Goal: Task Accomplishment & Management: Use online tool/utility

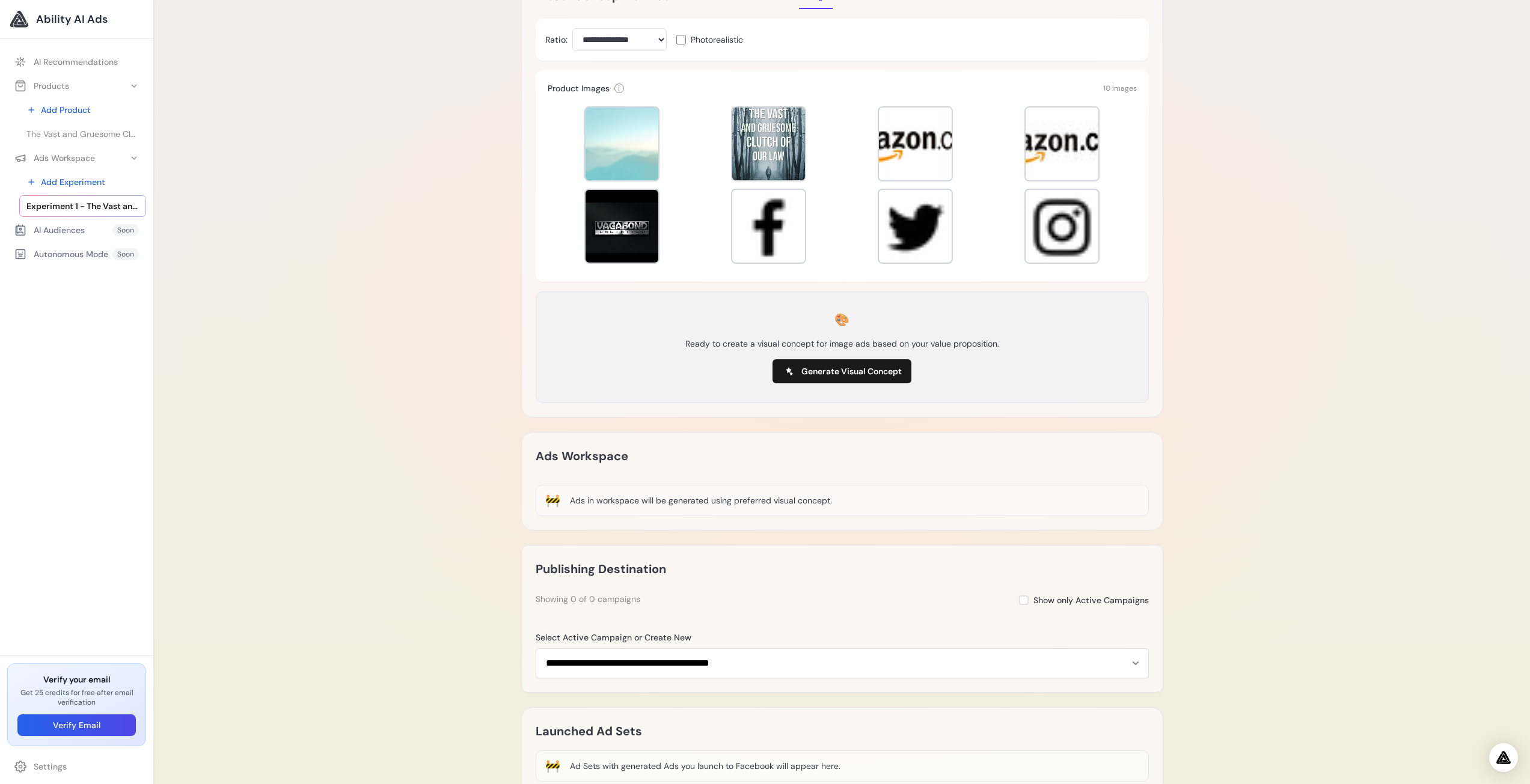
click at [243, 252] on div "Experiment 1 - The Vast and Gruesome Clutch of Our Law | vgbooks Delete Loading…" at bounding box center [842, 283] width 1376 height 1167
click at [759, 238] on div at bounding box center [769, 226] width 73 height 73
click at [766, 226] on div at bounding box center [768, 226] width 75 height 75
click at [772, 140] on div at bounding box center [769, 143] width 73 height 73
click at [633, 233] on div at bounding box center [622, 226] width 73 height 73
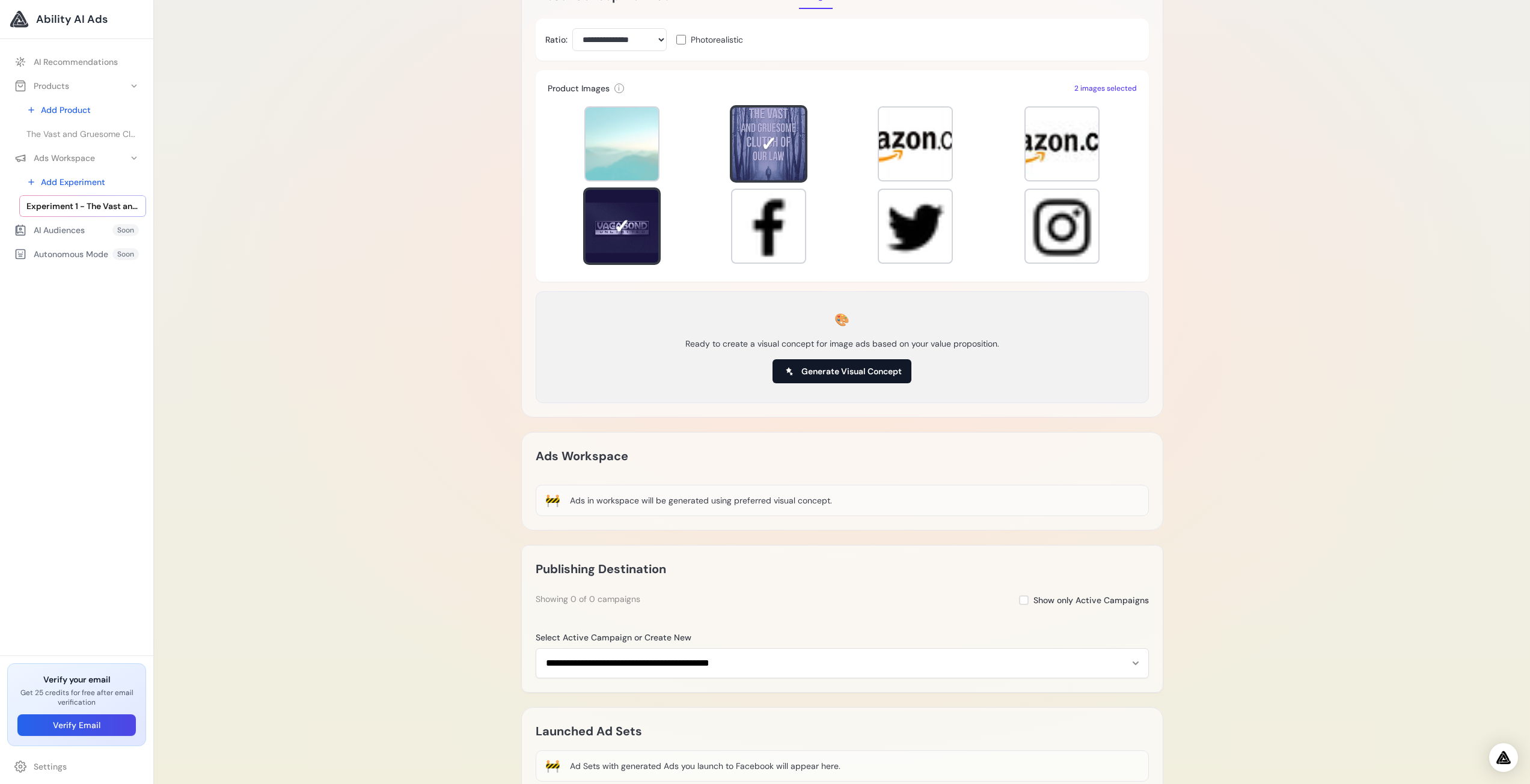
click at [834, 367] on span "Generate Visual Concept" at bounding box center [852, 371] width 101 height 12
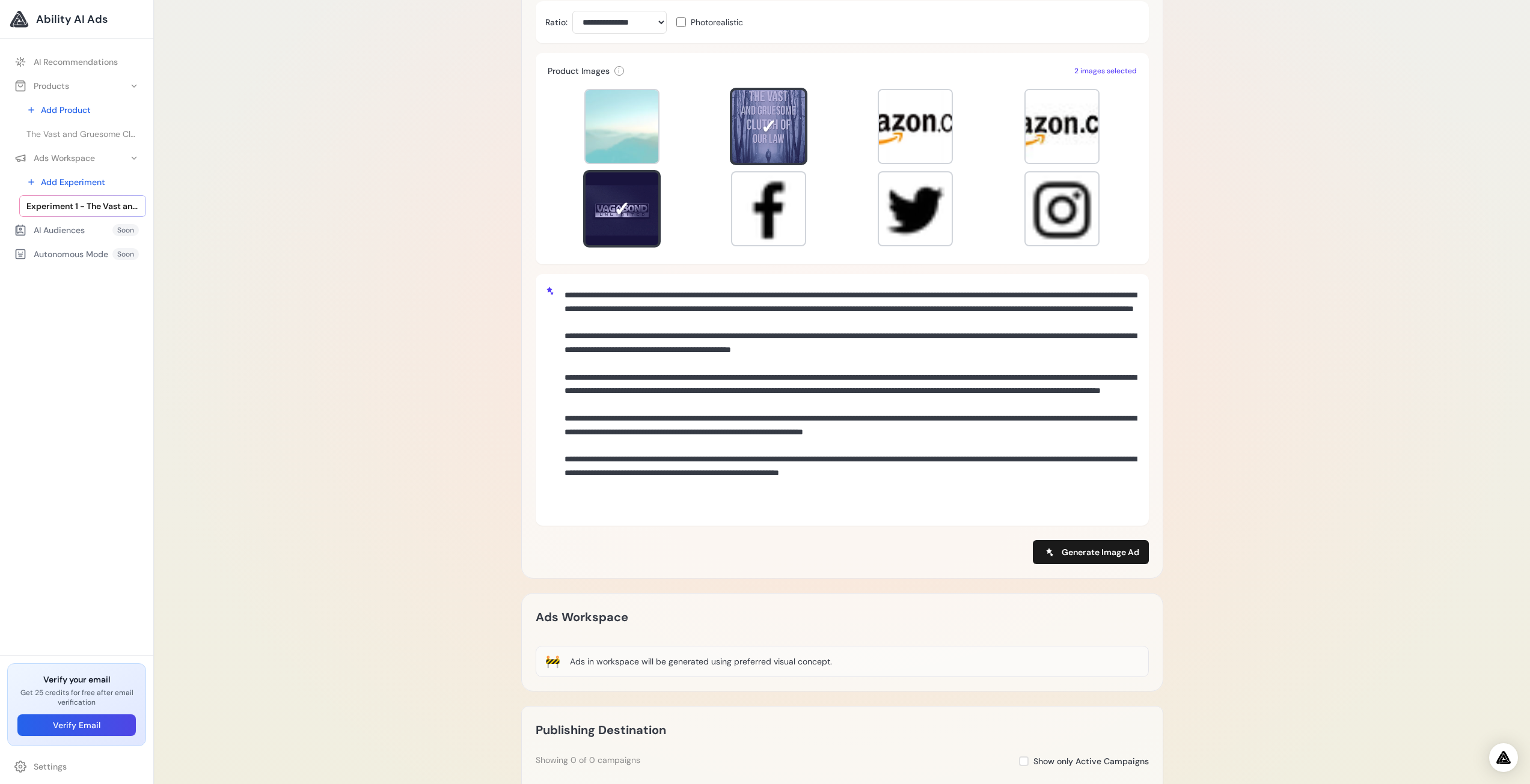
scroll to position [300, 0]
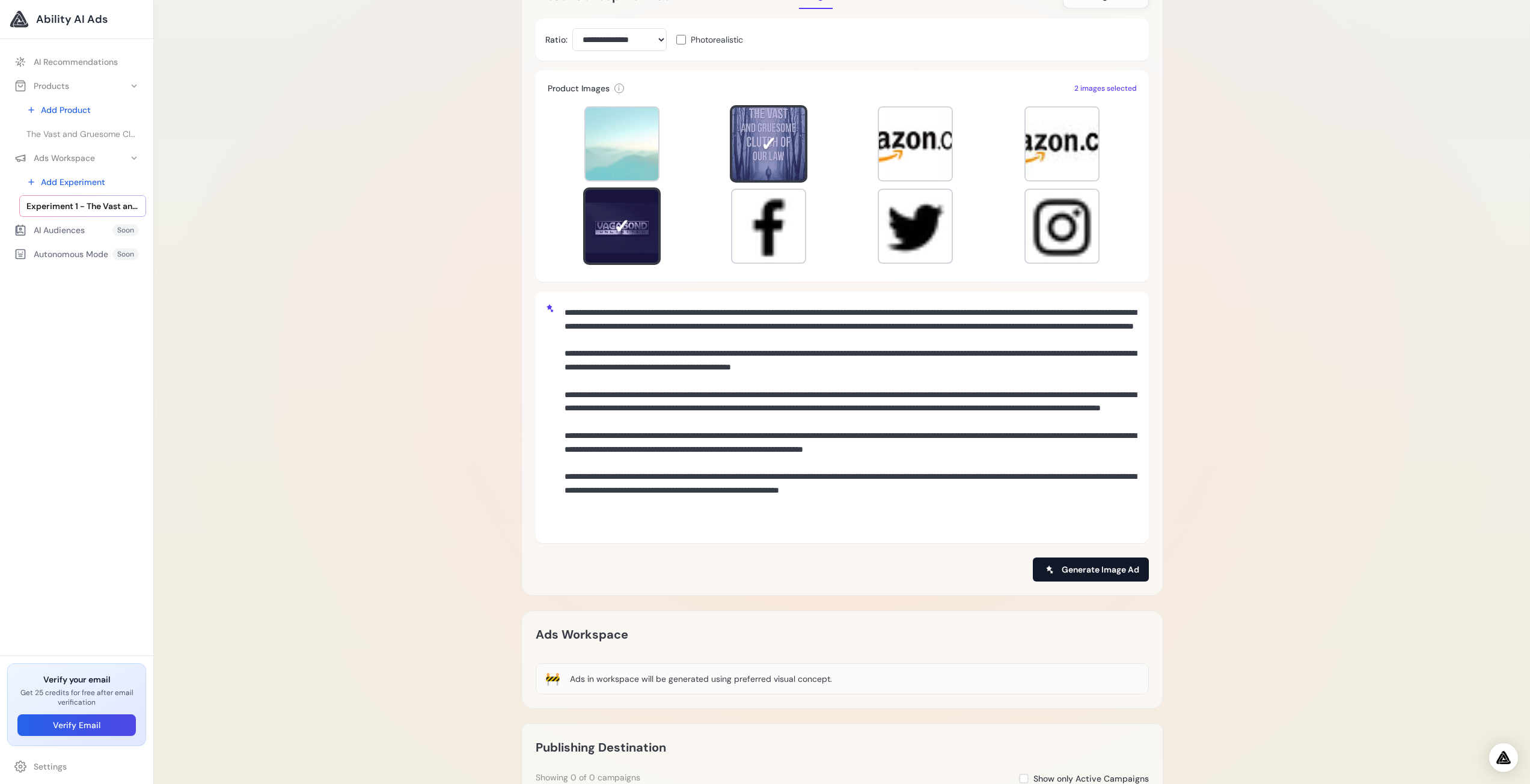
click at [1076, 570] on span "Generate Image Ad" at bounding box center [1101, 570] width 78 height 12
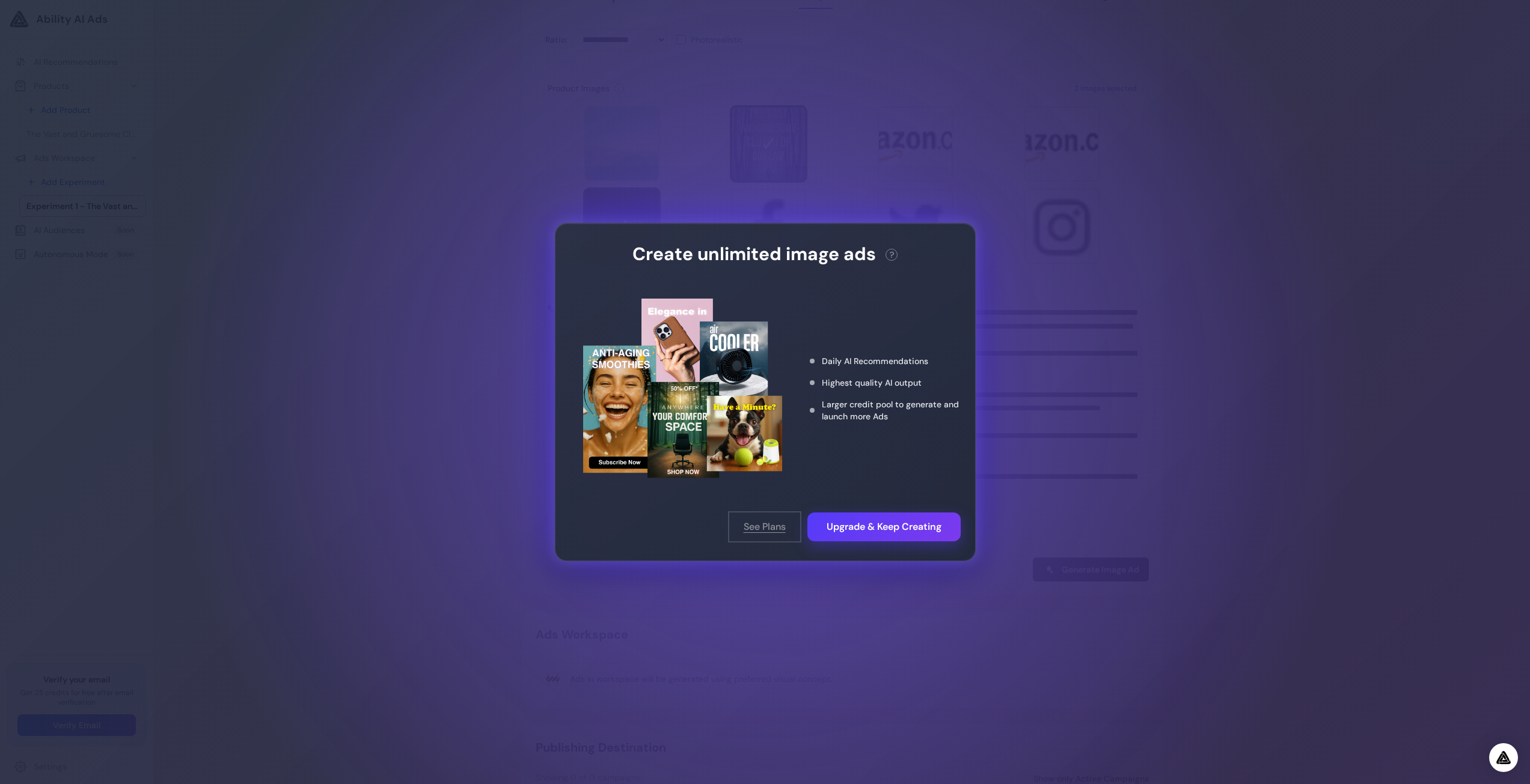
click at [759, 525] on button "See Plans" at bounding box center [765, 526] width 71 height 29
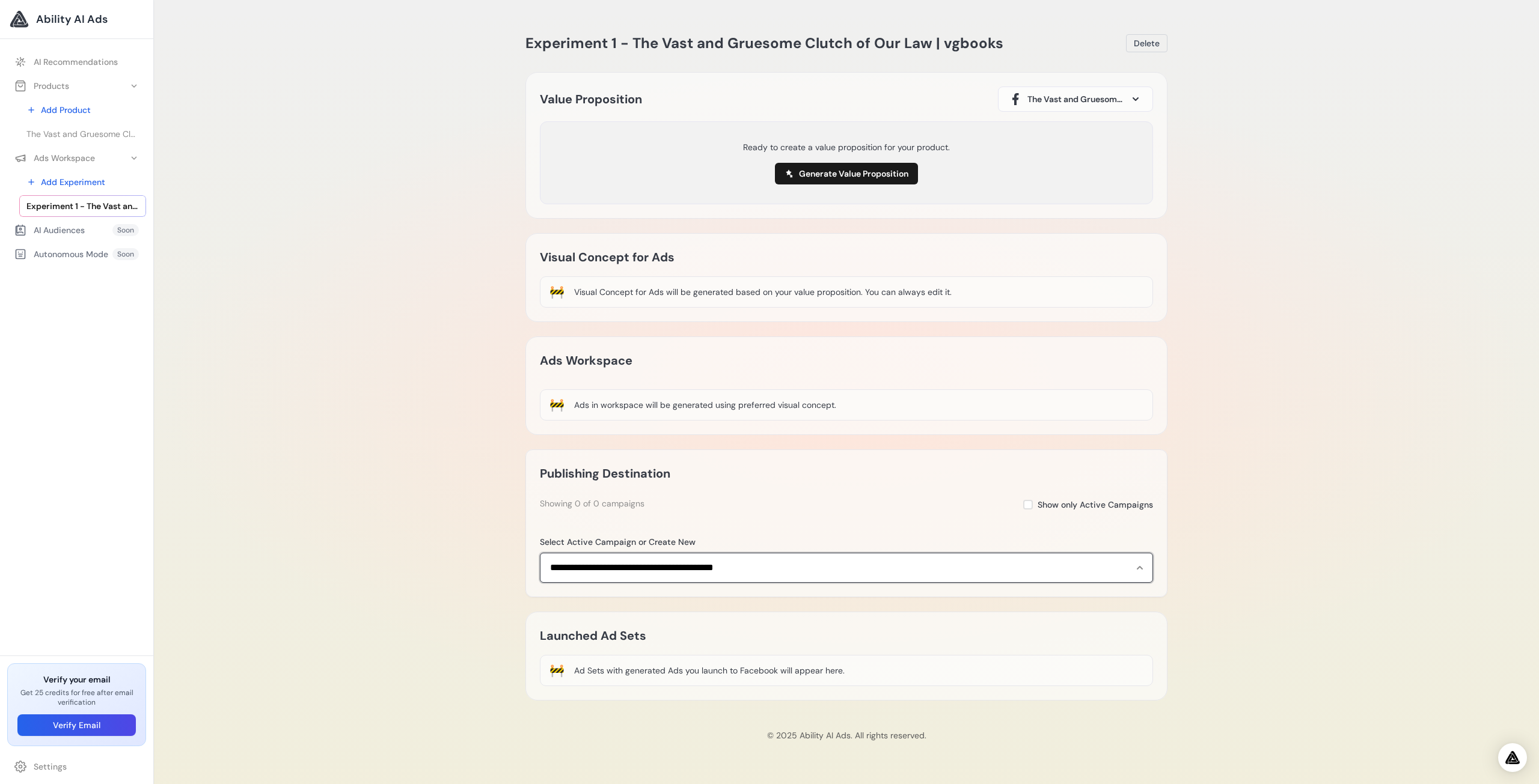
click at [700, 574] on select "**********" at bounding box center [846, 568] width 613 height 31
click at [417, 543] on div "Experiment 1 - The Vast and Gruesome Clutch of Our Law | vgbooks [GEOGRAPHIC_DA…" at bounding box center [846, 392] width 1385 height 784
